Goal: Information Seeking & Learning: Learn about a topic

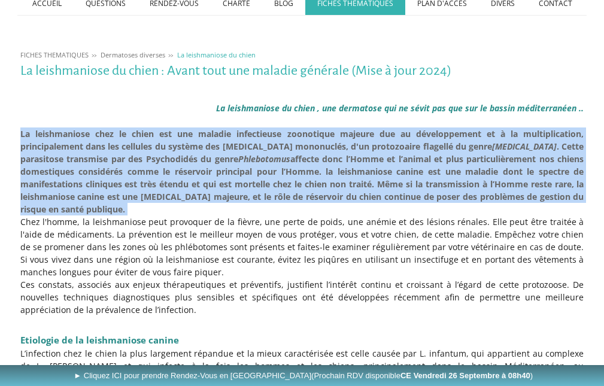
click at [154, 168] on span "domestiques considérés comme le réservoir principal pour l’Homme." at bounding box center [170, 171] width 301 height 11
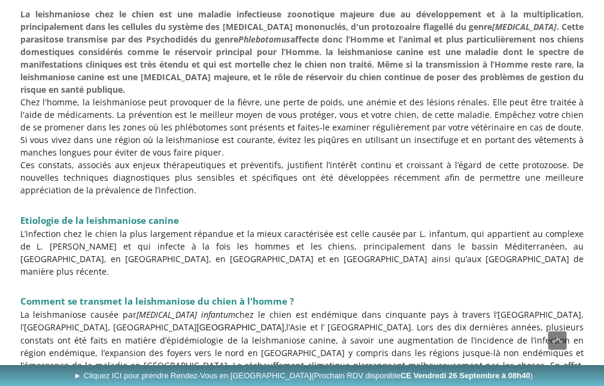
click at [154, 166] on p "Ces constats, associés aux enjeux thérapeutiques et préventifs, justifient l’in…" at bounding box center [302, 178] width 564 height 38
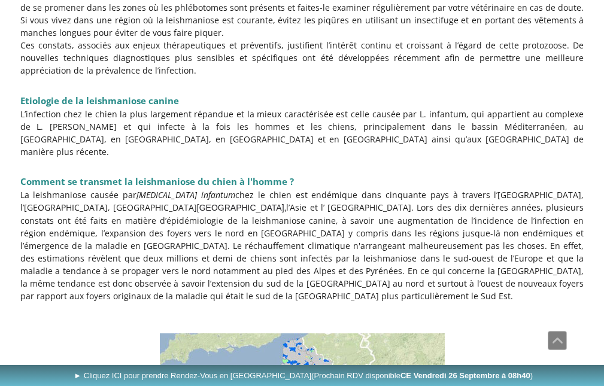
click at [154, 175] on span "Comment se transmet la leishmaniose du chien à l'homme ?" at bounding box center [156, 181] width 273 height 12
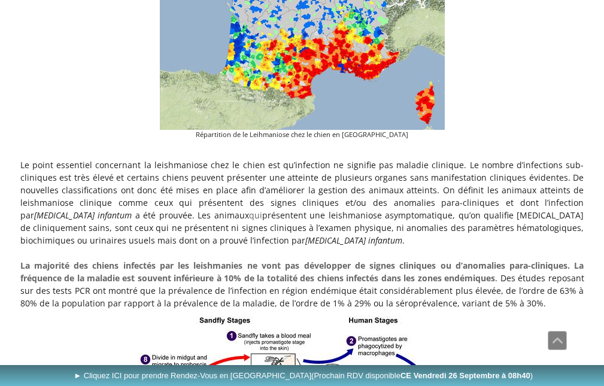
click at [154, 172] on span "cliniques évidentes. De nouvelles classifications ont donc été mises en place a…" at bounding box center [302, 184] width 564 height 24
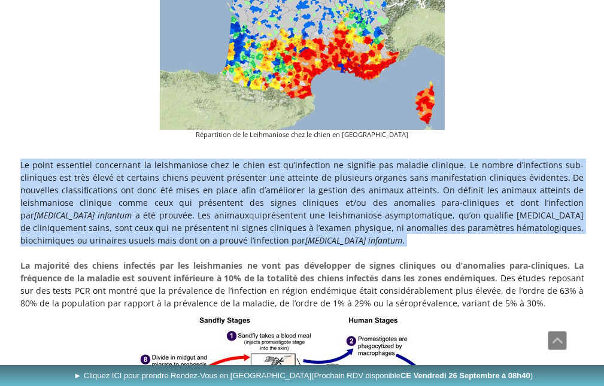
click at [154, 172] on span "cliniques évidentes. De nouvelles classifications ont donc été mises en place a…" at bounding box center [302, 184] width 564 height 24
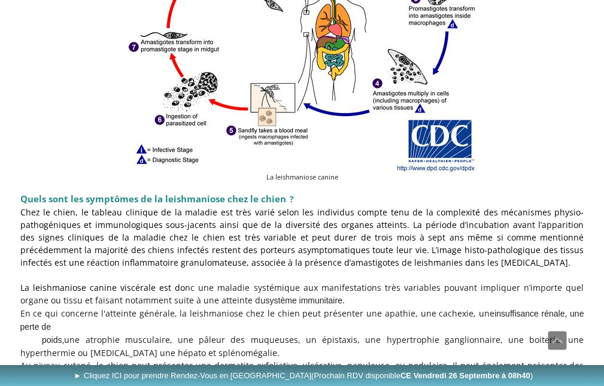
scroll to position [1315, 0]
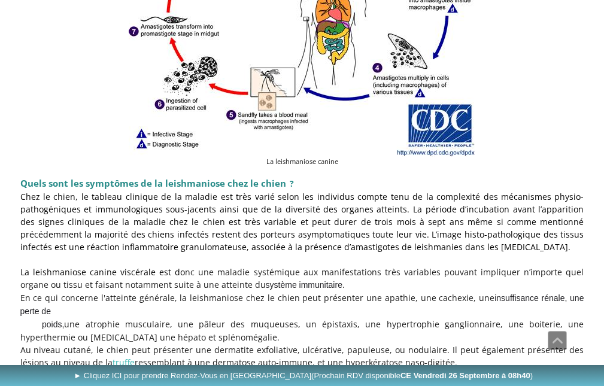
click at [154, 191] on span "ableau clinique de la maladie est très varié selon les individus compte tenu de…" at bounding box center [264, 196] width 338 height 11
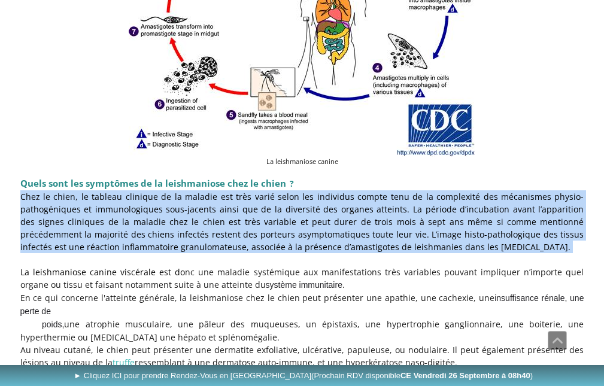
click at [154, 191] on span "ableau clinique de la maladie est très varié selon les individus compte tenu de…" at bounding box center [264, 196] width 338 height 11
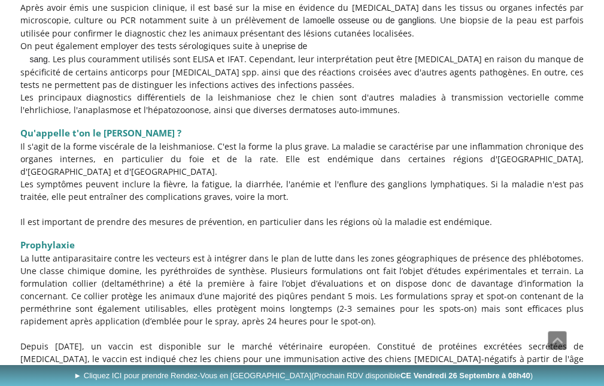
scroll to position [1853, 0]
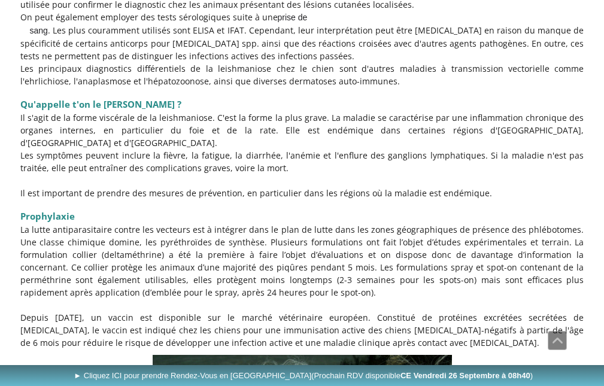
click at [149, 149] on p "Les symptômes peuvent inclure la fièvre, la fatigue, la diarrhée, l'anémie et l…" at bounding box center [302, 161] width 564 height 25
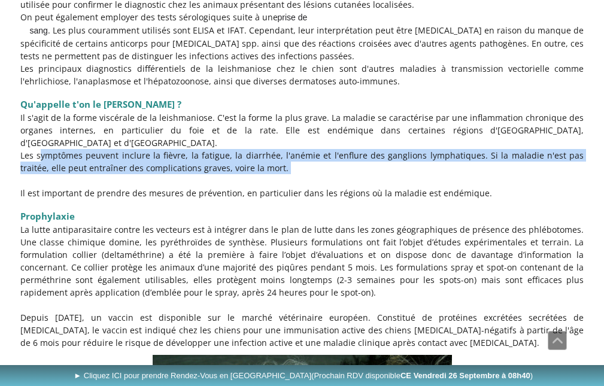
click at [149, 149] on p "Les symptômes peuvent inclure la fièvre, la fatigue, la diarrhée, l'anémie et l…" at bounding box center [302, 161] width 564 height 25
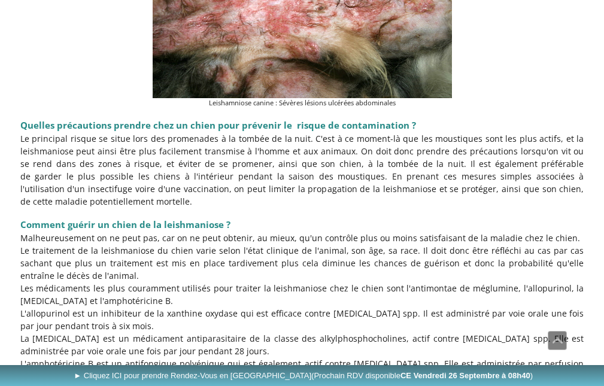
scroll to position [2332, 0]
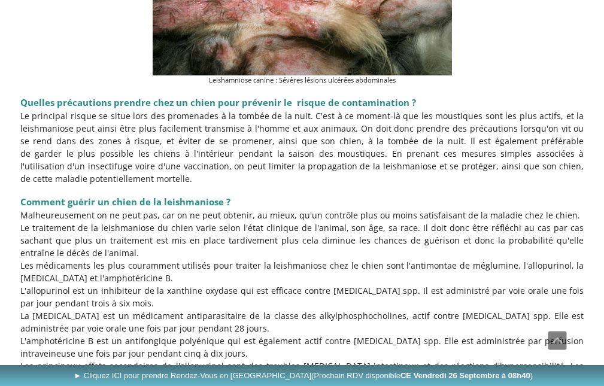
click at [148, 120] on p "Le principal risque se situe lors des promenades à la tombée de la nuit. C'est …" at bounding box center [302, 147] width 564 height 75
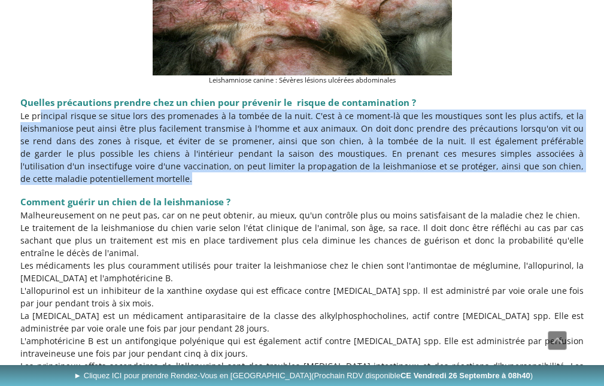
click at [148, 120] on p "Le principal risque se situe lors des promenades à la tombée de la nuit. C'est …" at bounding box center [302, 147] width 564 height 75
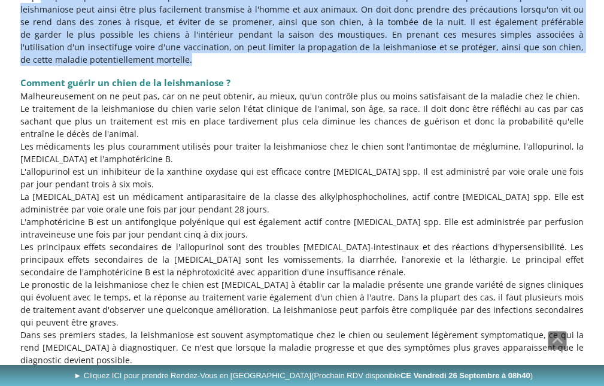
scroll to position [2452, 0]
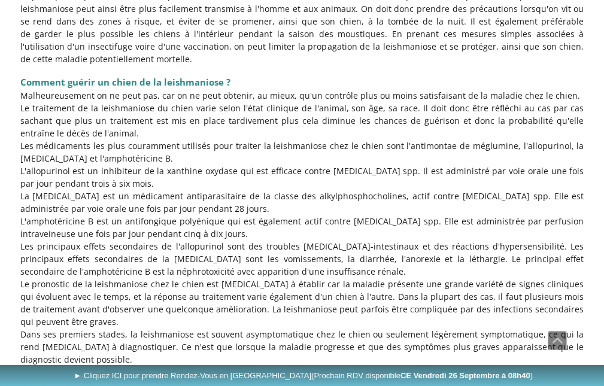
click at [142, 139] on p "Les médicaments les plus couramment utilisés pour traiter la leishmaniose chez …" at bounding box center [302, 151] width 564 height 25
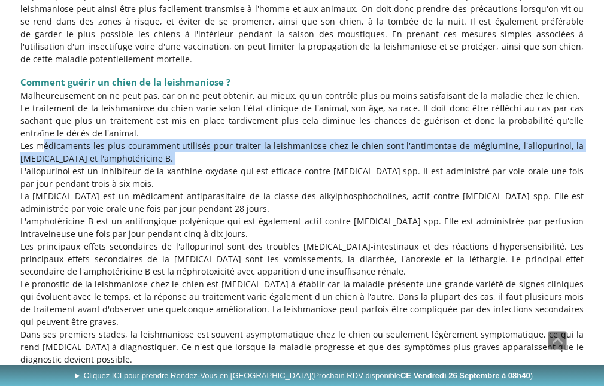
click at [142, 139] on p "Les médicaments les plus couramment utilisés pour traiter la leishmaniose chez …" at bounding box center [302, 151] width 564 height 25
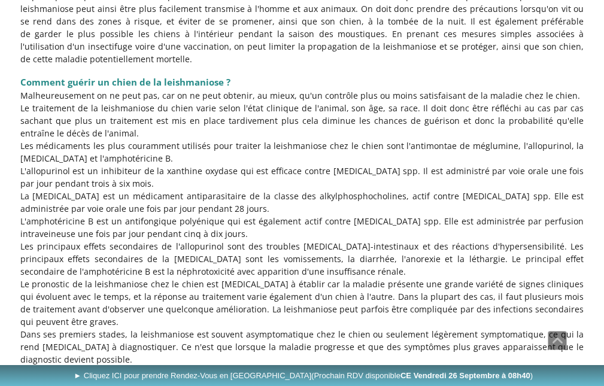
click at [153, 102] on p "Le traitement de la leishmaniose du chien varie selon l'état clinique de l'anim…" at bounding box center [302, 121] width 564 height 38
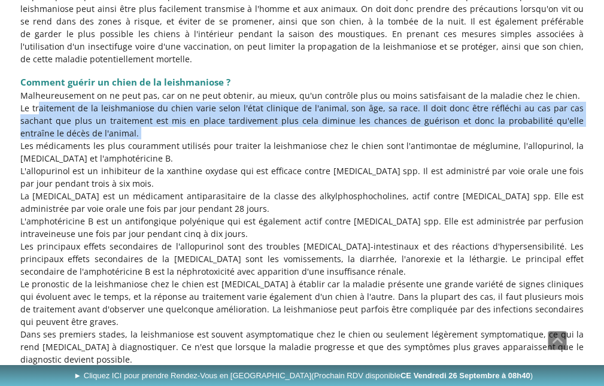
click at [153, 102] on p "Le traitement de la leishmaniose du chien varie selon l'état clinique de l'anim…" at bounding box center [302, 121] width 564 height 38
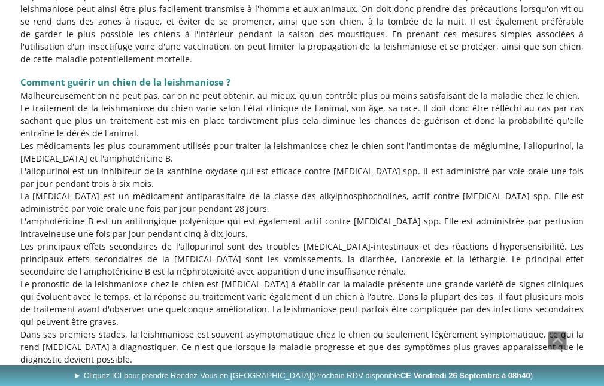
click at [194, 139] on p "Les médicaments les plus couramment utilisés pour traiter la leishmaniose chez …" at bounding box center [302, 151] width 564 height 25
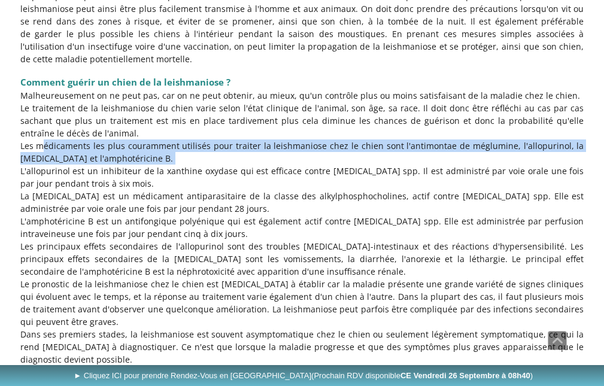
click at [194, 139] on p "Les médicaments les plus couramment utilisés pour traiter la leishmaniose chez …" at bounding box center [302, 151] width 564 height 25
click at [422, 139] on p "Les médicaments les plus couramment utilisés pour traiter la leishmaniose chez …" at bounding box center [302, 151] width 564 height 25
click at [342, 139] on p "Les médicaments les plus couramment utilisés pour traiter la leishmaniose chez …" at bounding box center [302, 151] width 564 height 25
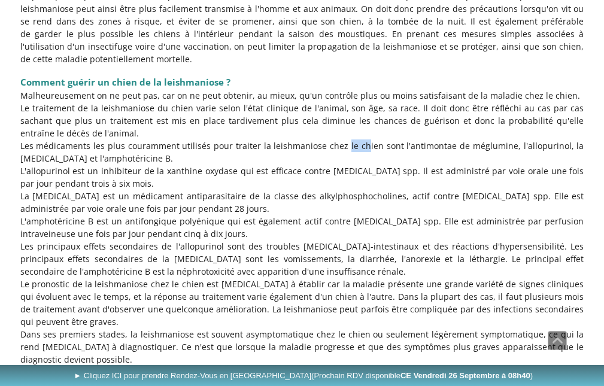
click at [342, 139] on p "Les médicaments les plus couramment utilisés pour traiter la leishmaniose chez …" at bounding box center [302, 151] width 564 height 25
click at [361, 139] on p "Les médicaments les plus couramment utilisés pour traiter la leishmaniose chez …" at bounding box center [302, 151] width 564 height 25
click at [409, 139] on p "Les médicaments les plus couramment utilisés pour traiter la leishmaniose chez …" at bounding box center [302, 151] width 564 height 25
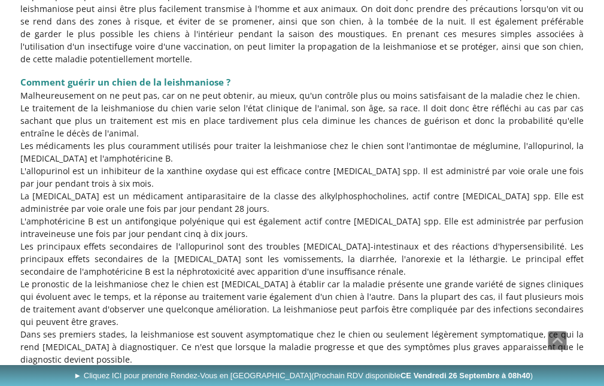
click at [497, 139] on p "Les médicaments les plus couramment utilisés pour traiter la leishmaniose chez …" at bounding box center [302, 151] width 564 height 25
click at [527, 139] on p "Les médicaments les plus couramment utilisés pour traiter la leishmaniose chez …" at bounding box center [302, 151] width 564 height 25
click at [114, 139] on p "Les médicaments les plus couramment utilisés pour traiter la leishmaniose chez …" at bounding box center [302, 151] width 564 height 25
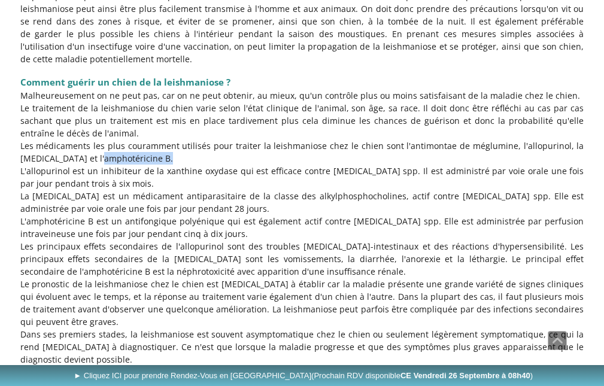
click at [114, 139] on p "Les médicaments les plus couramment utilisés pour traiter la leishmaniose chez …" at bounding box center [302, 151] width 564 height 25
click at [123, 165] on p "L'allopurinol est un inhibiteur de la xanthine oxydase qui est efficace contre …" at bounding box center [302, 177] width 564 height 25
click at [241, 165] on p "L'allopurinol est un inhibiteur de la xanthine oxydase qui est efficace contre …" at bounding box center [302, 177] width 564 height 25
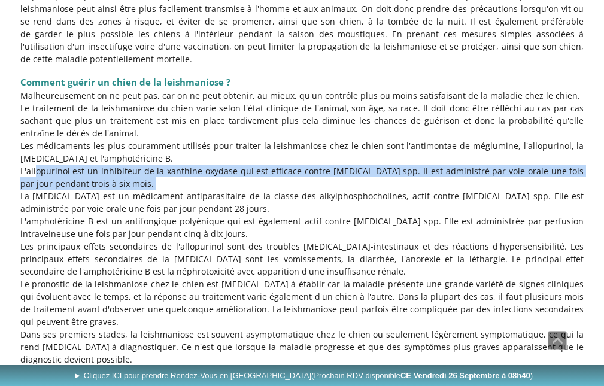
click at [241, 165] on p "L'allopurinol est un inhibiteur de la xanthine oxydase qui est efficace contre …" at bounding box center [302, 177] width 564 height 25
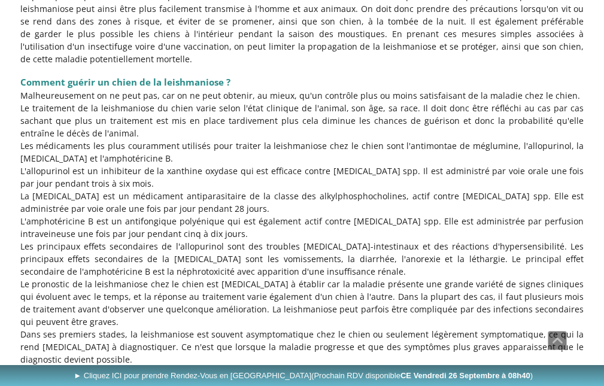
click at [136, 190] on p "La [MEDICAL_DATA] est un médicament antiparasitaire de la classe des alkylphosp…" at bounding box center [302, 202] width 564 height 25
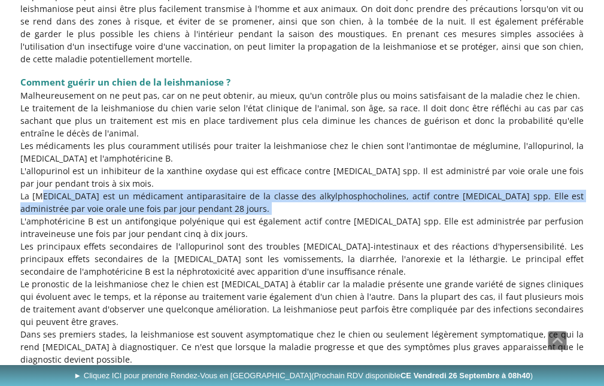
click at [136, 190] on p "La [MEDICAL_DATA] est un médicament antiparasitaire de la classe des alkylphosp…" at bounding box center [302, 202] width 564 height 25
